Goal: Task Accomplishment & Management: Manage account settings

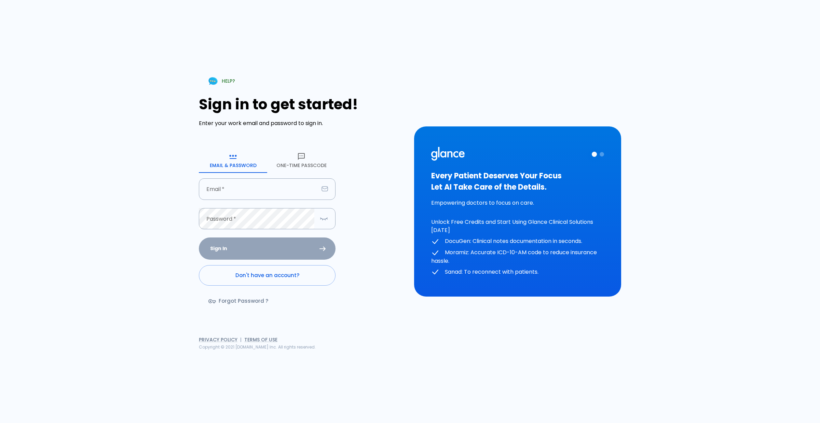
click at [306, 164] on button "One-Time Passcode" at bounding box center [301, 160] width 68 height 25
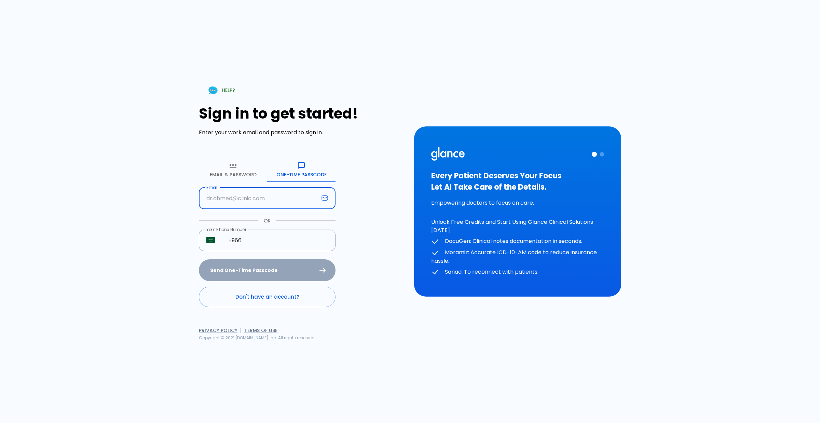
click at [277, 204] on input "Email" at bounding box center [259, 199] width 120 height 22
click at [226, 179] on button "Email & Password" at bounding box center [233, 169] width 68 height 25
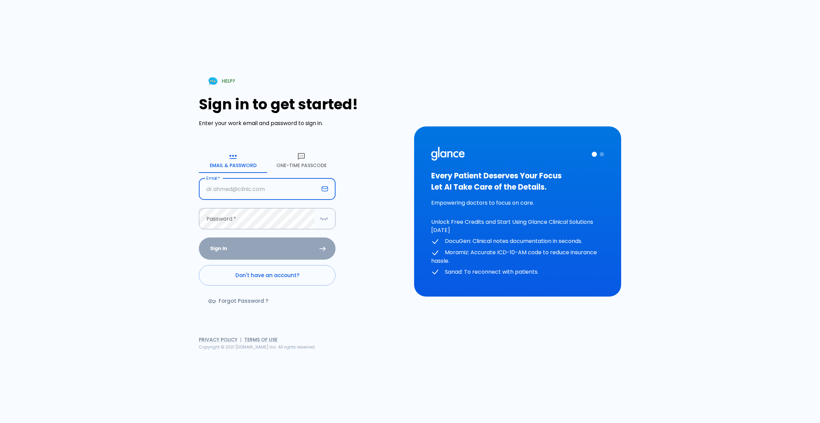
click at [236, 185] on input "Email   *" at bounding box center [259, 189] width 120 height 22
type input "[EMAIL_ADDRESS][DOMAIN_NAME]"
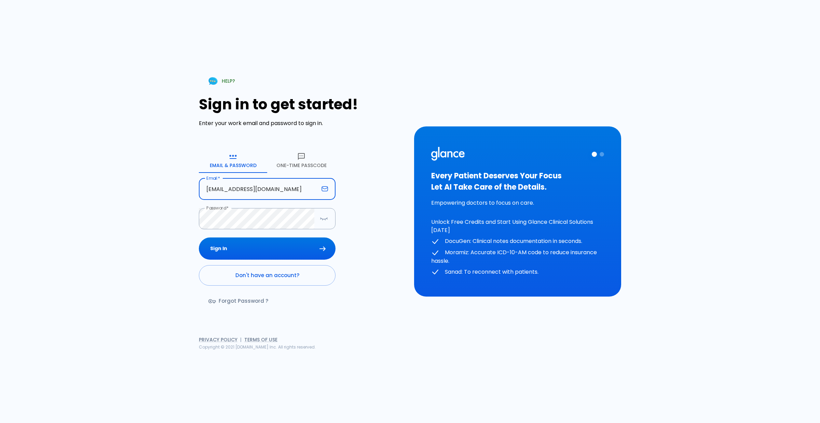
click at [289, 260] on div "Sign In Don't have an account? Forgot Password ?" at bounding box center [267, 276] width 137 height 79
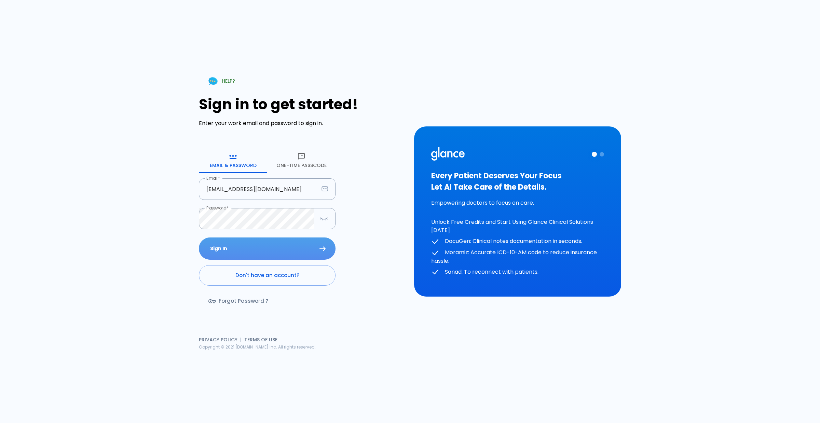
click at [278, 248] on button "Sign In" at bounding box center [267, 248] width 137 height 22
